Goal: Information Seeking & Learning: Learn about a topic

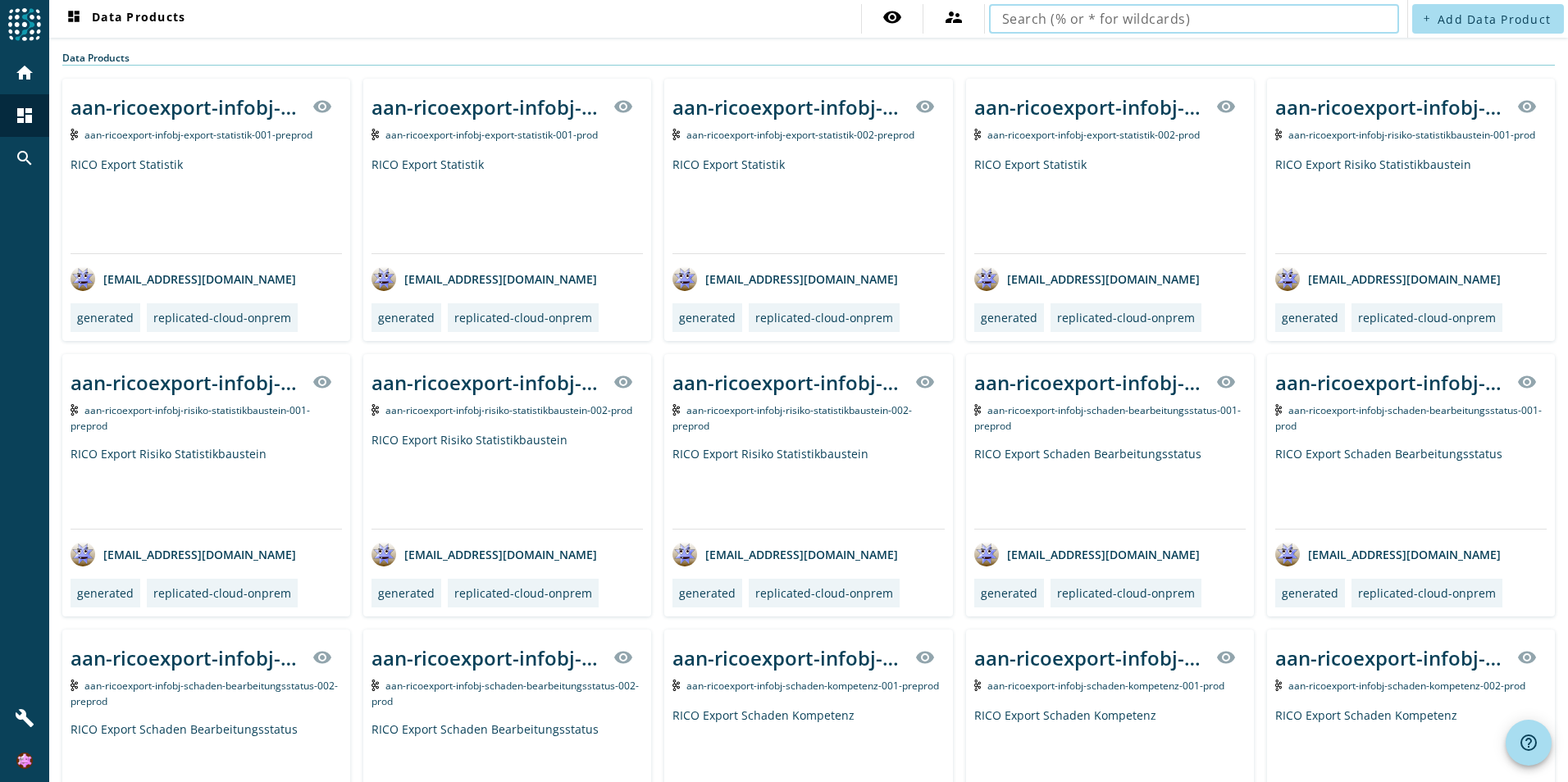
click at [1090, 18] on input "text" at bounding box center [1195, 19] width 384 height 20
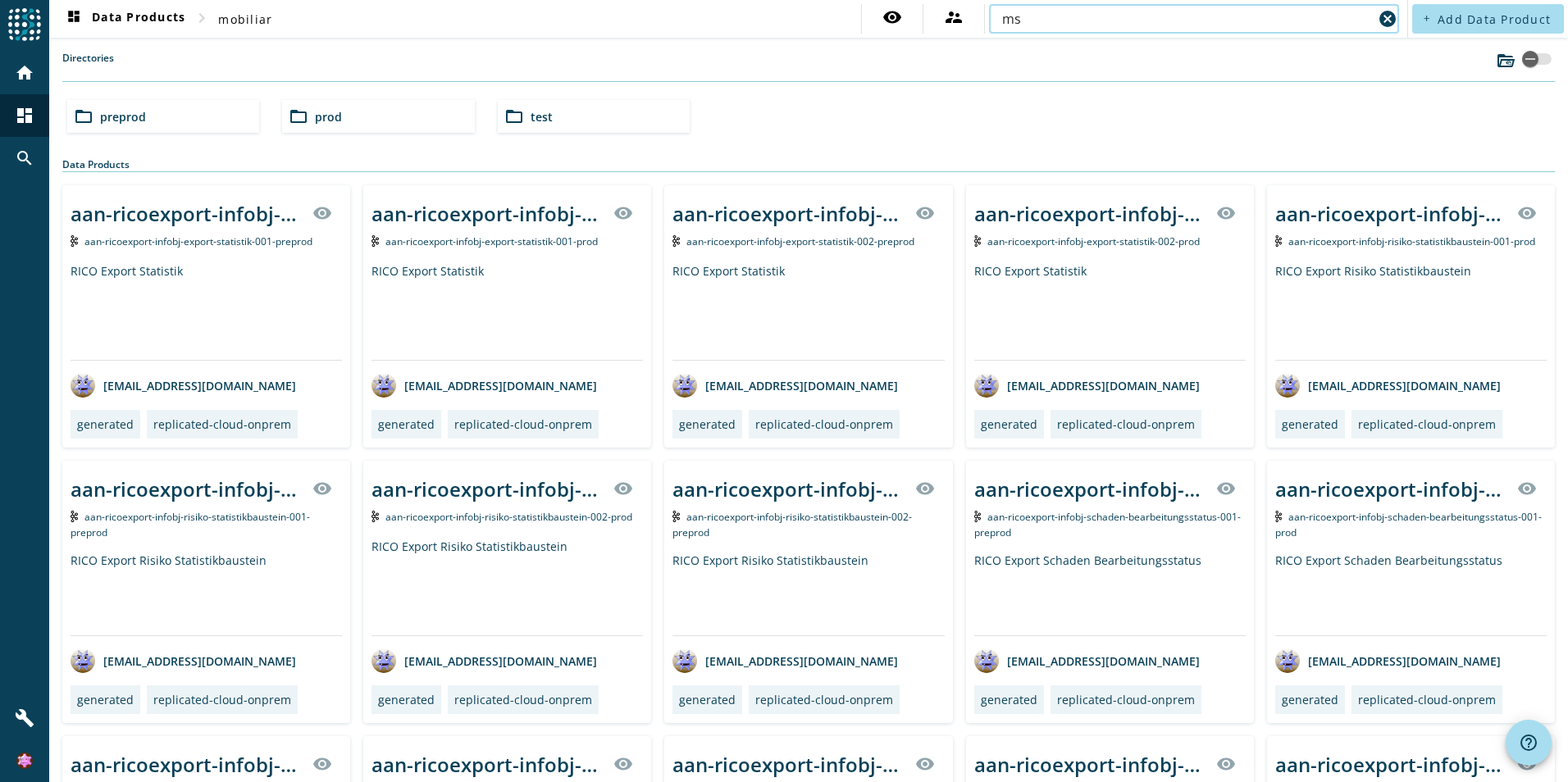
type input "m"
type input "msp-pension"
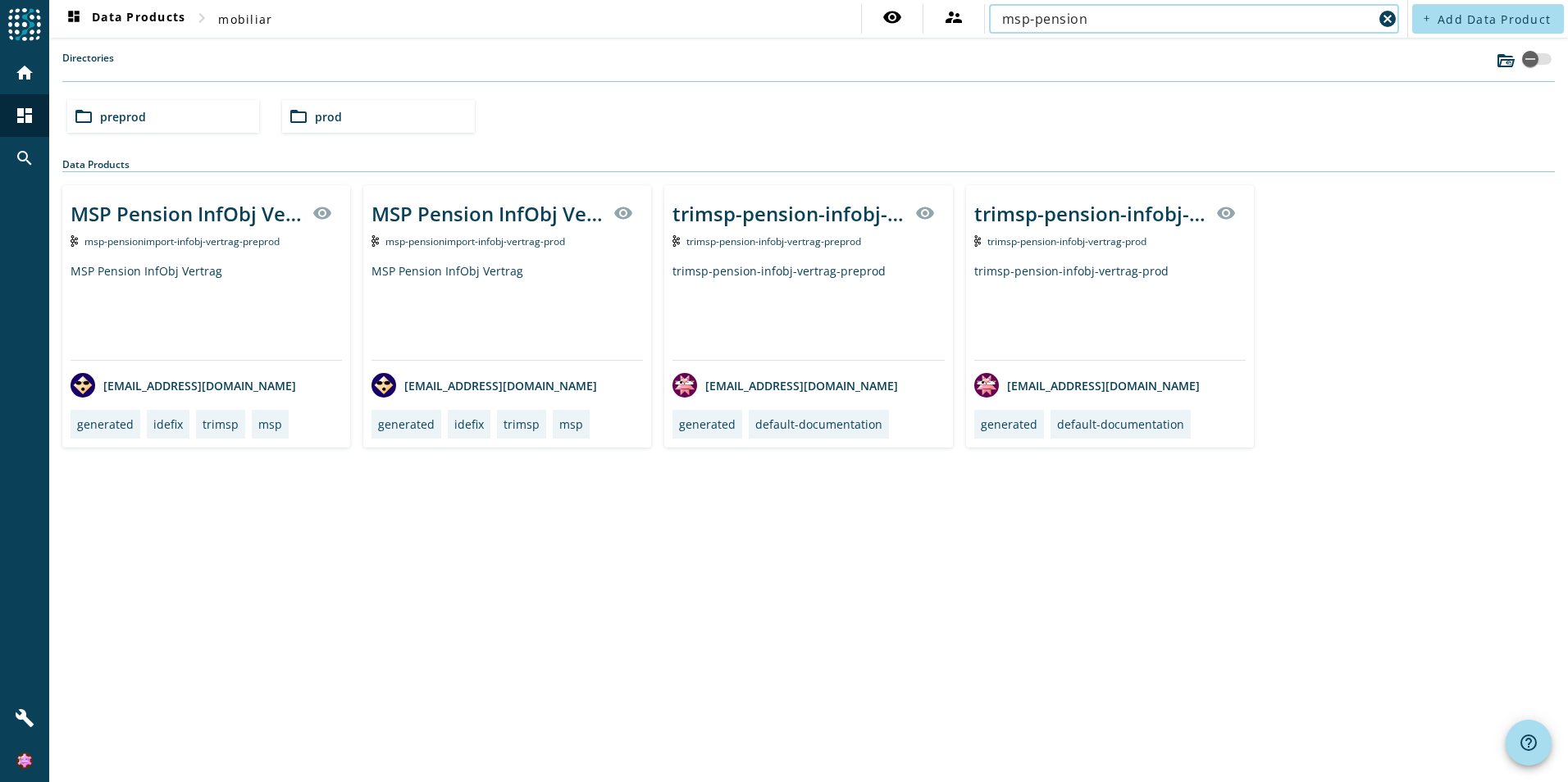
click at [262, 240] on span "msp-pensionimport-infobj-vertrag-preprod" at bounding box center [182, 241] width 195 height 14
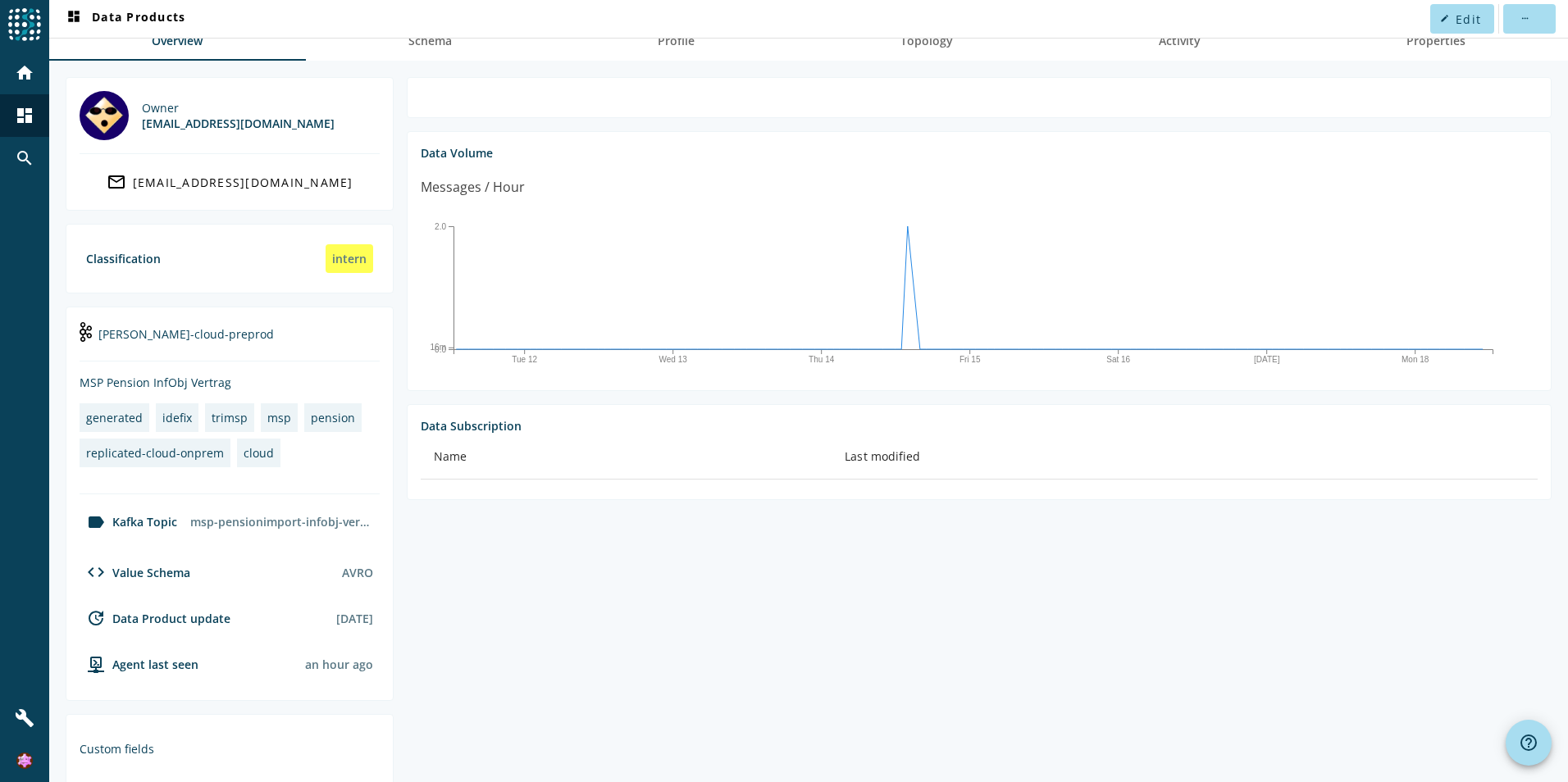
scroll to position [224, 0]
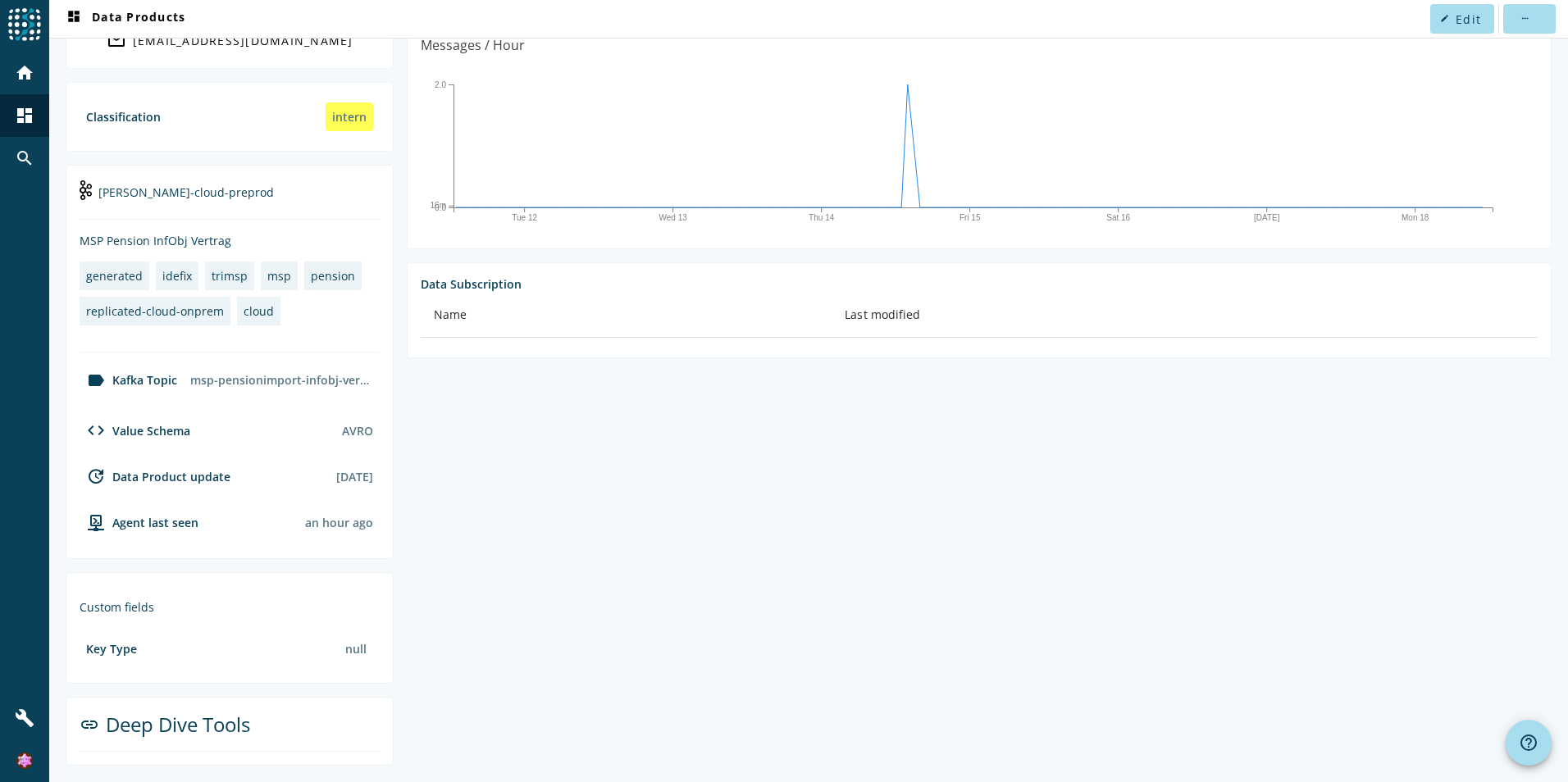
click at [1104, 17] on nav "dashboard Data Products edit Edit more_horiz" at bounding box center [809, 18] width 1519 height 37
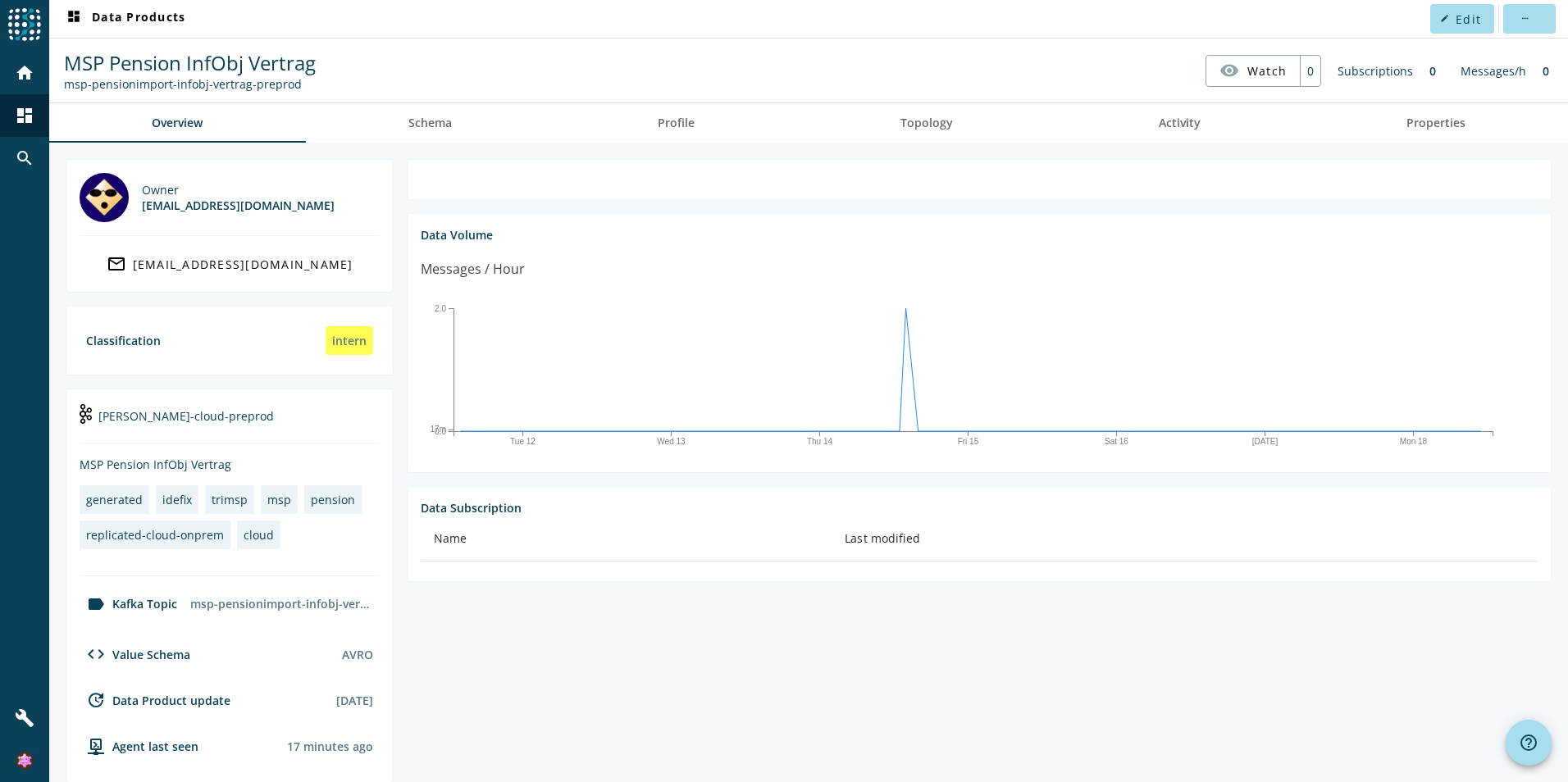
scroll to position [224, 0]
